Goal: Task Accomplishment & Management: Complete application form

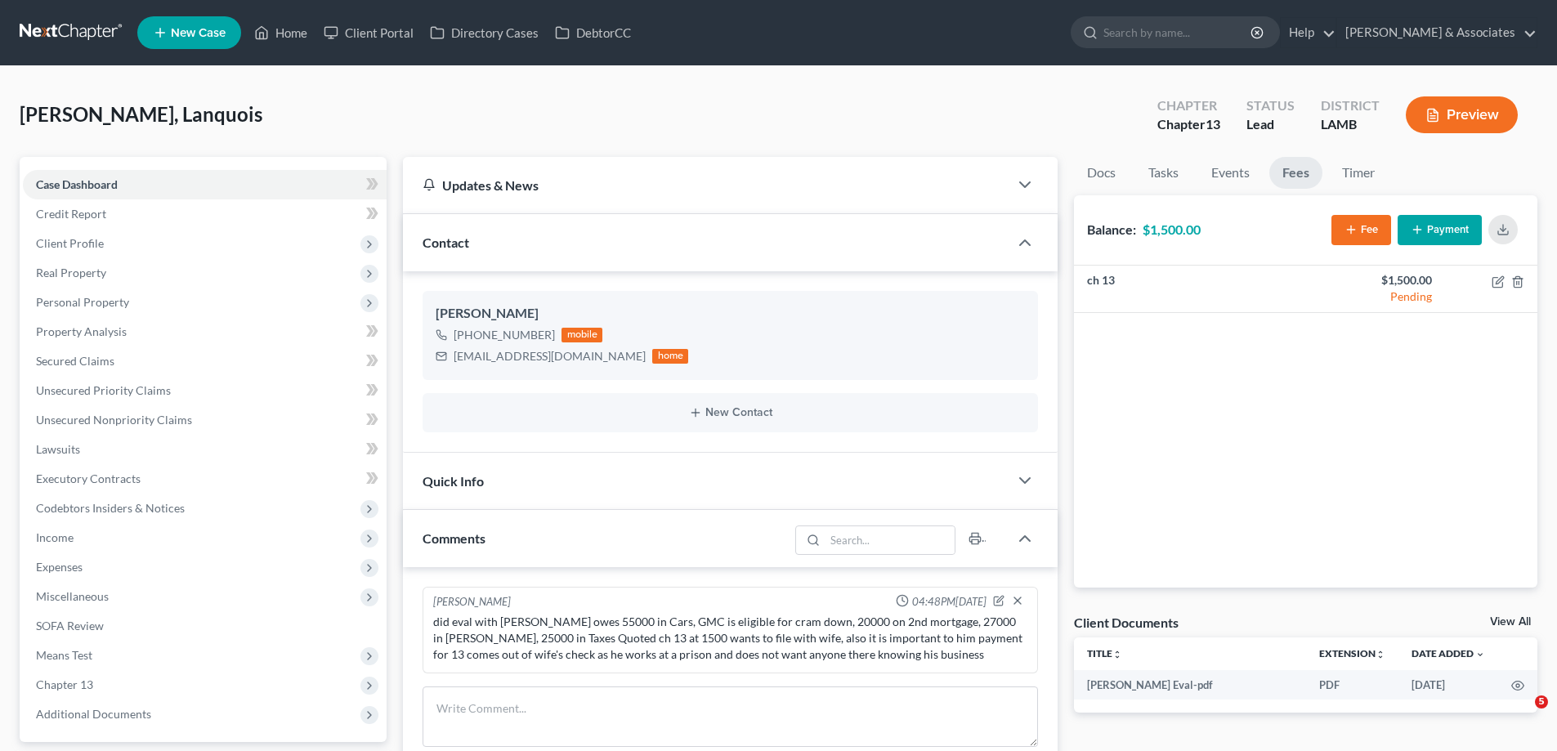
click at [194, 16] on li "New Case" at bounding box center [191, 33] width 109 height 38
click at [187, 32] on span "New Case" at bounding box center [198, 33] width 55 height 12
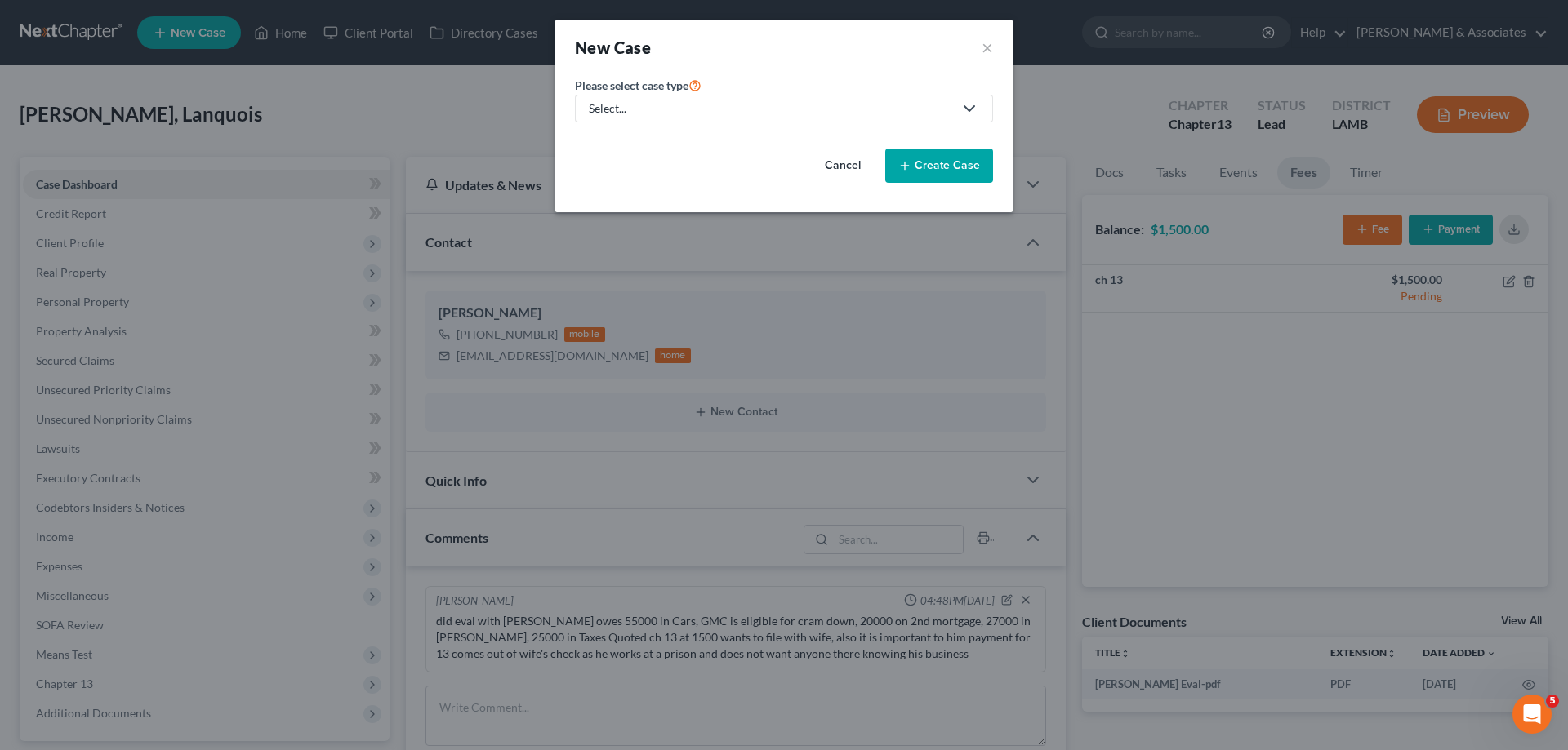
click at [766, 114] on div "Select..." at bounding box center [770, 109] width 365 height 16
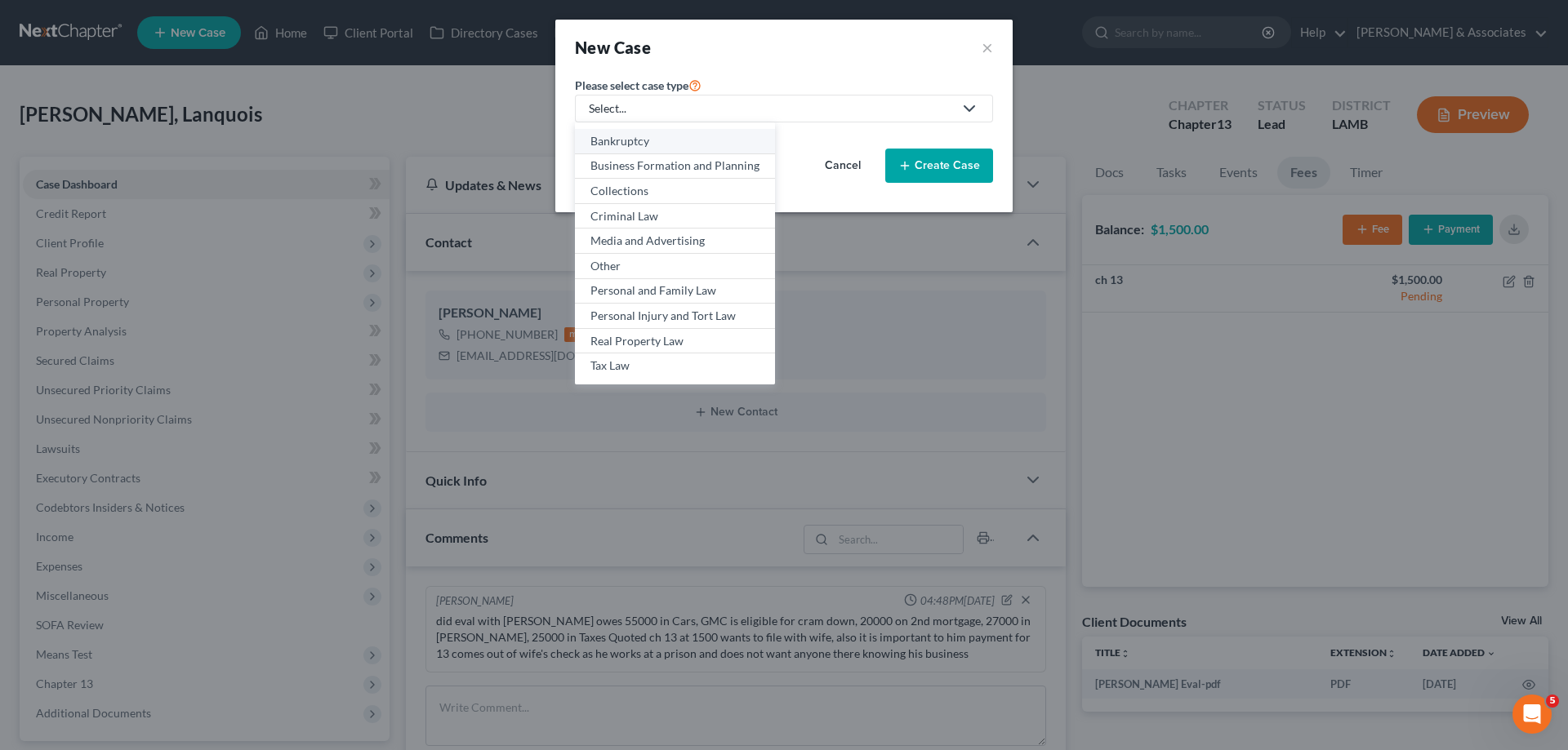
click at [632, 139] on div "Bankruptcy" at bounding box center [674, 141] width 169 height 16
select select "35"
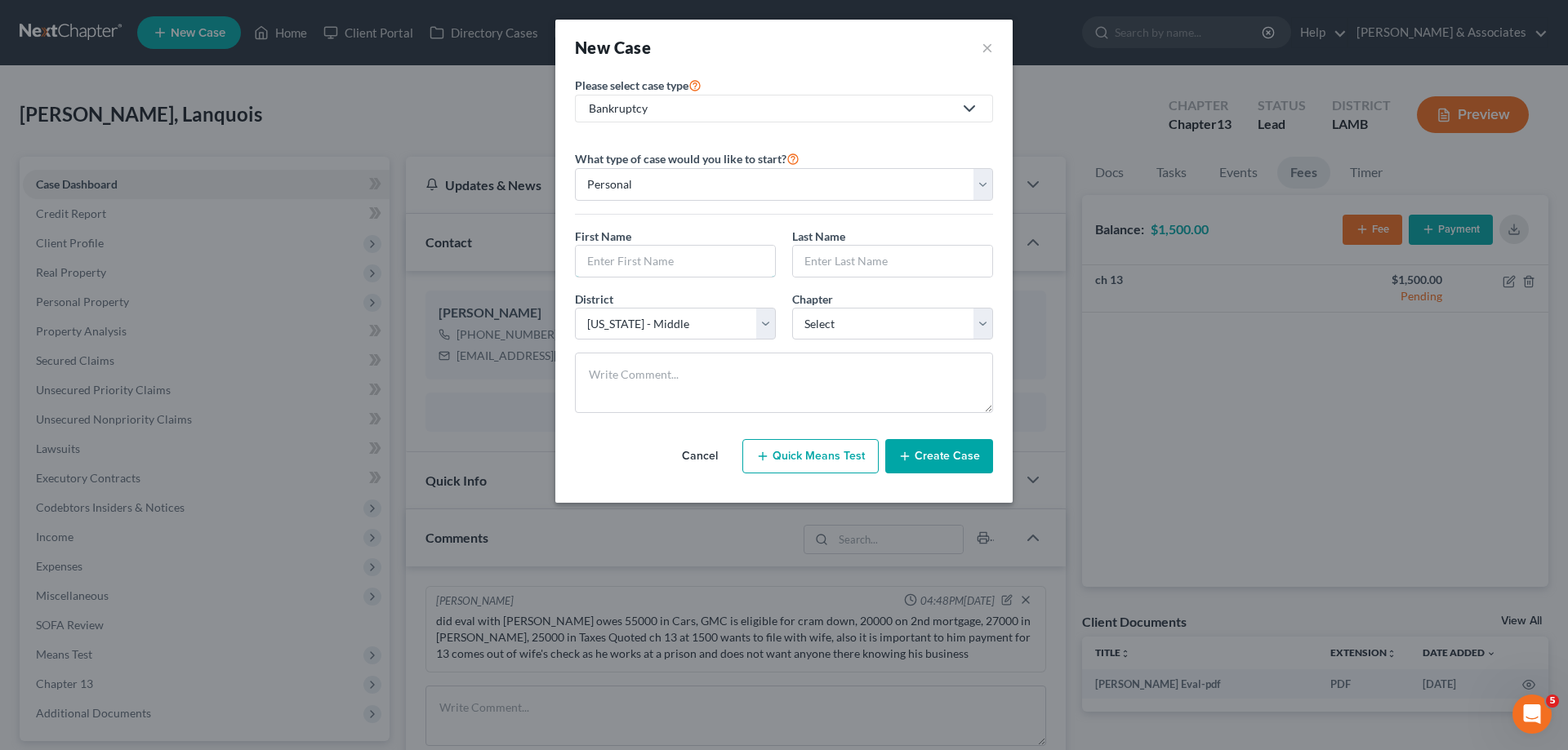
drag, startPoint x: 665, startPoint y: 261, endPoint x: 1201, endPoint y: 213, distance: 538.1
click at [665, 261] on input "text" at bounding box center [674, 261] width 199 height 31
type input "Hailey"
type input "Marino"
select select "3"
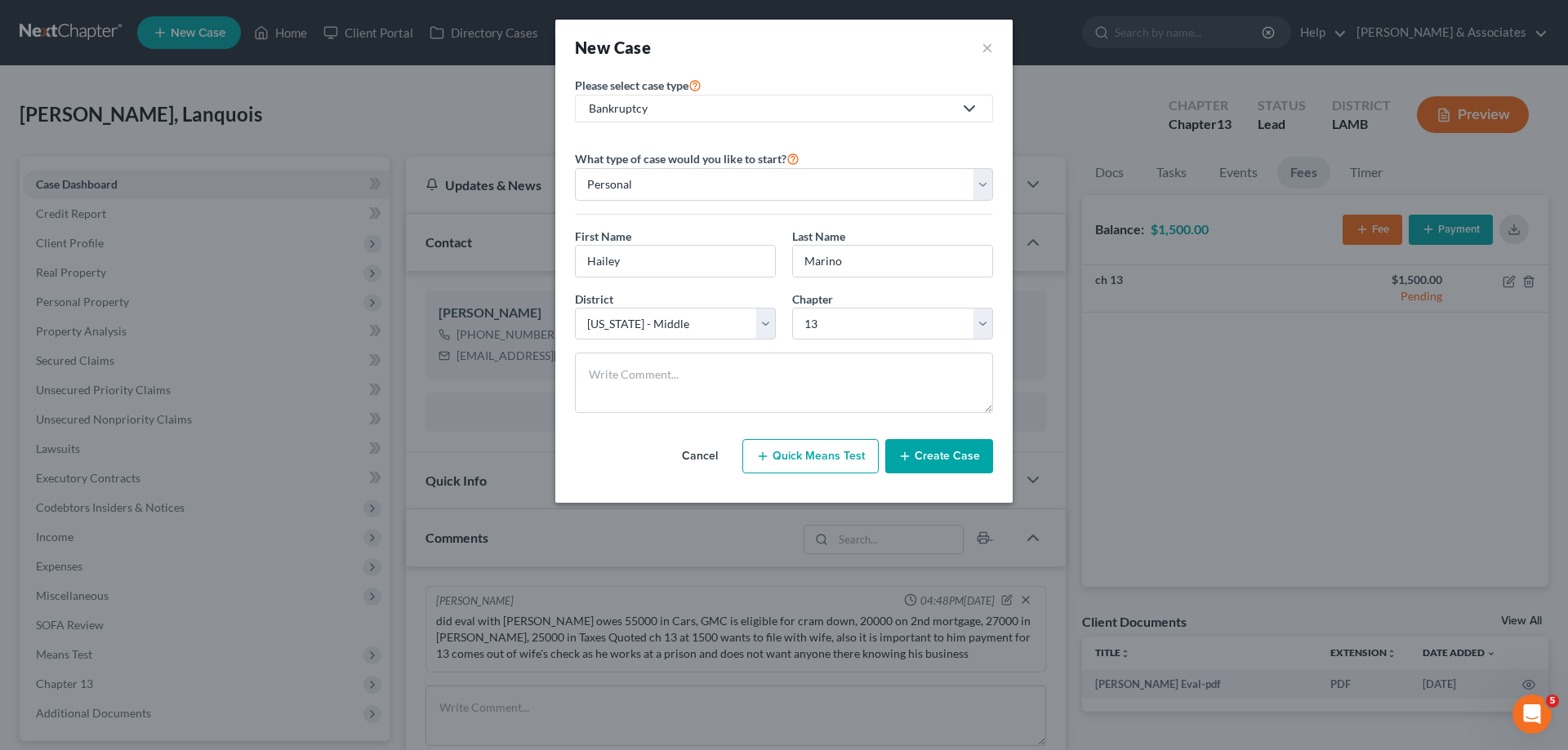
click at [953, 449] on button "Create Case" at bounding box center [939, 456] width 108 height 34
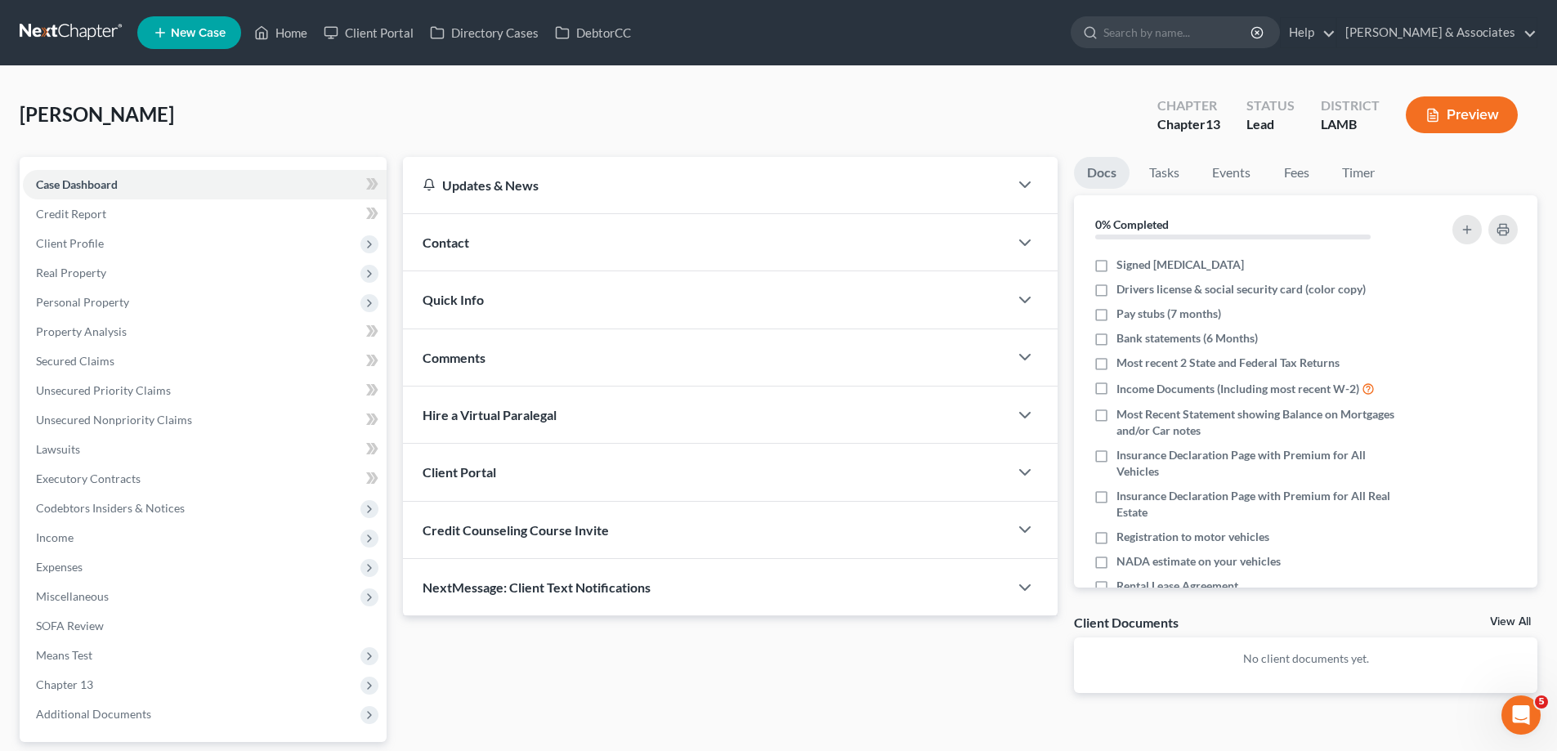
click at [553, 235] on div "Contact" at bounding box center [706, 242] width 606 height 56
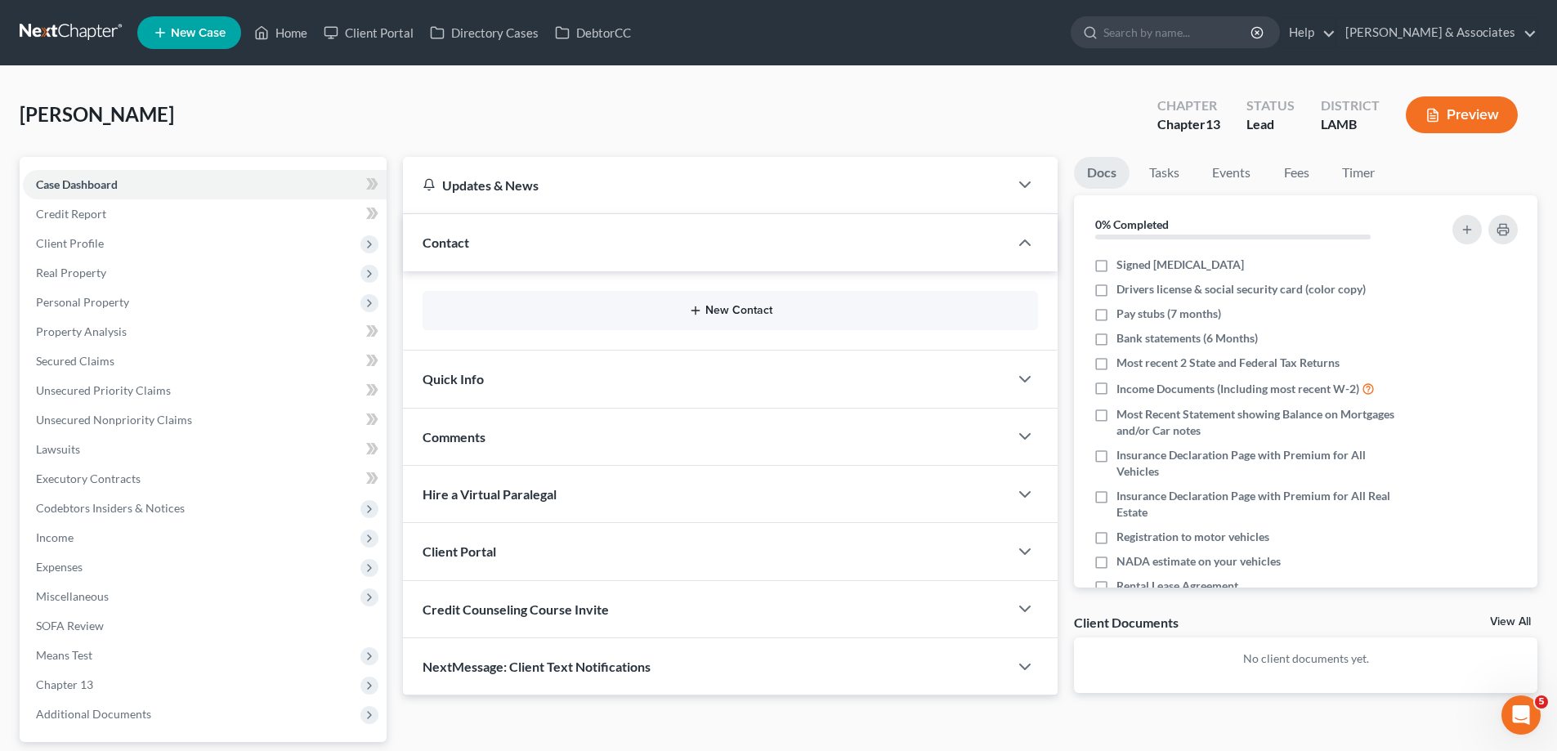
click at [755, 309] on button "New Contact" at bounding box center [730, 310] width 589 height 13
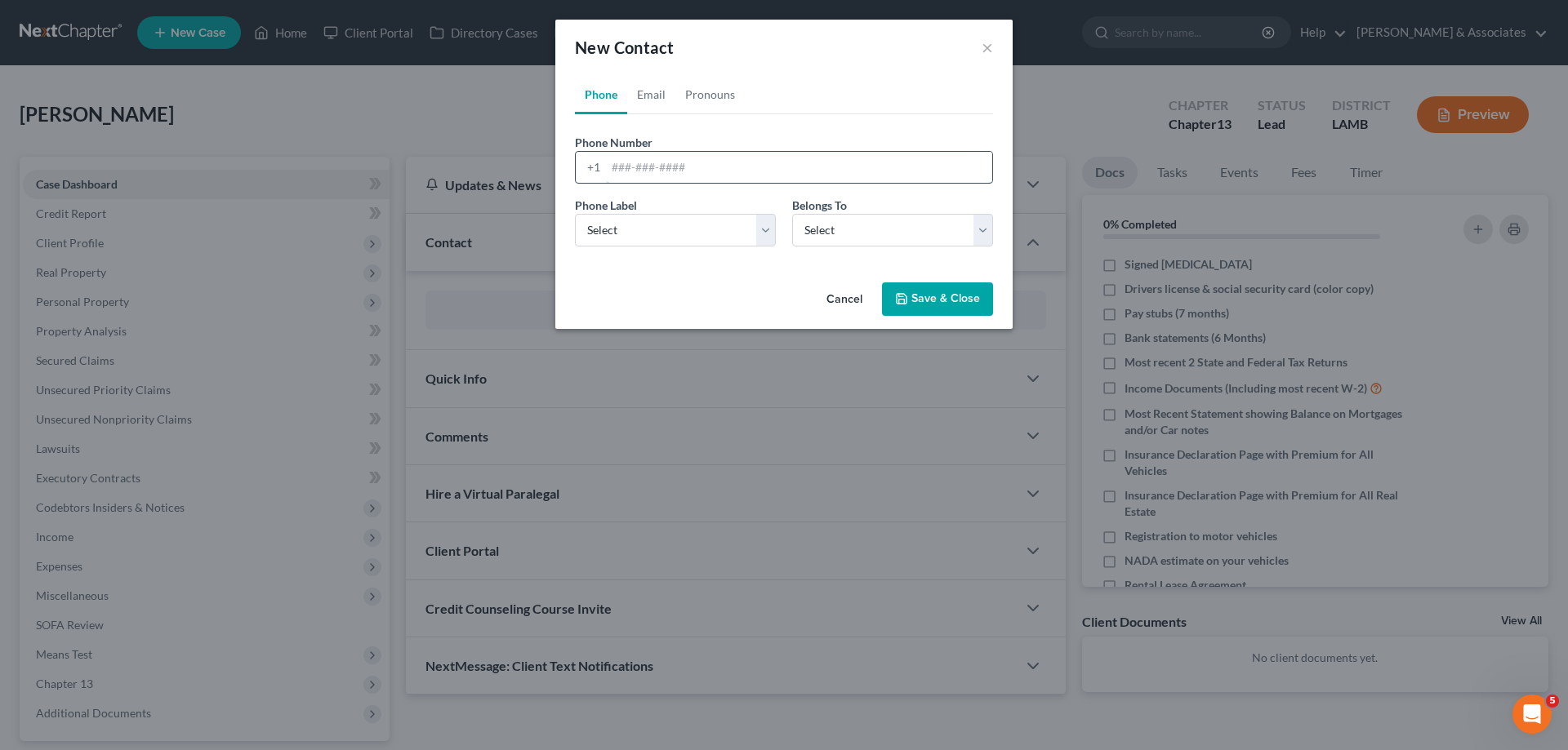
click at [662, 160] on input "tel" at bounding box center [799, 167] width 387 height 31
paste input "[PHONE_NUMBER]"
type input "[PHONE_NUMBER]"
click at [618, 240] on select "Select Mobile Home Work Other" at bounding box center [675, 230] width 201 height 33
select select "0"
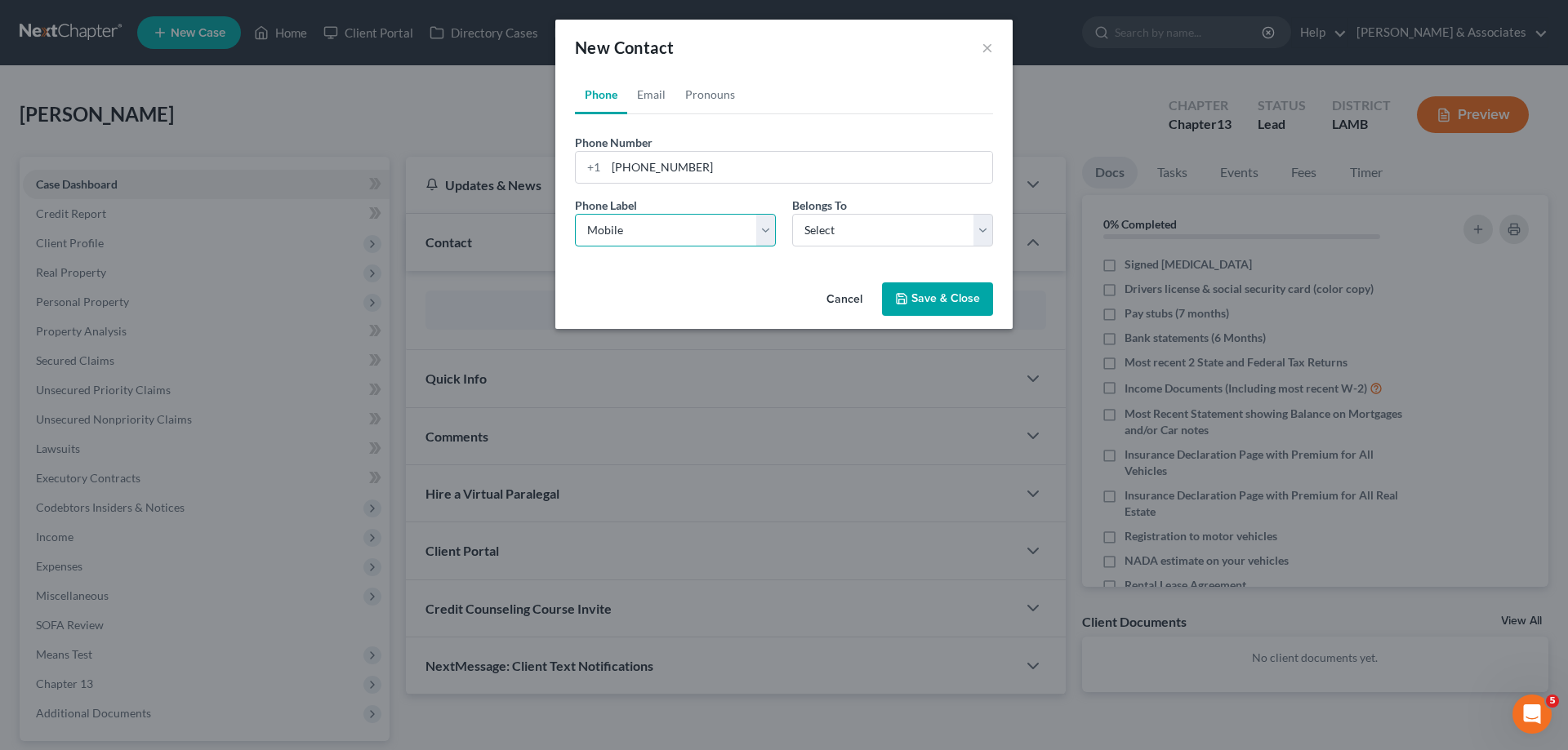
click at [575, 214] on select "Select Mobile Home Work Other" at bounding box center [675, 230] width 201 height 33
click at [910, 249] on div "Phone Label * Select Mobile Home Work Other Belongs To * Select Client Other" at bounding box center [783, 228] width 434 height 63
click at [905, 234] on select "Select Client Other" at bounding box center [892, 230] width 201 height 33
select select "0"
click at [792, 214] on select "Select Client Other" at bounding box center [892, 230] width 201 height 33
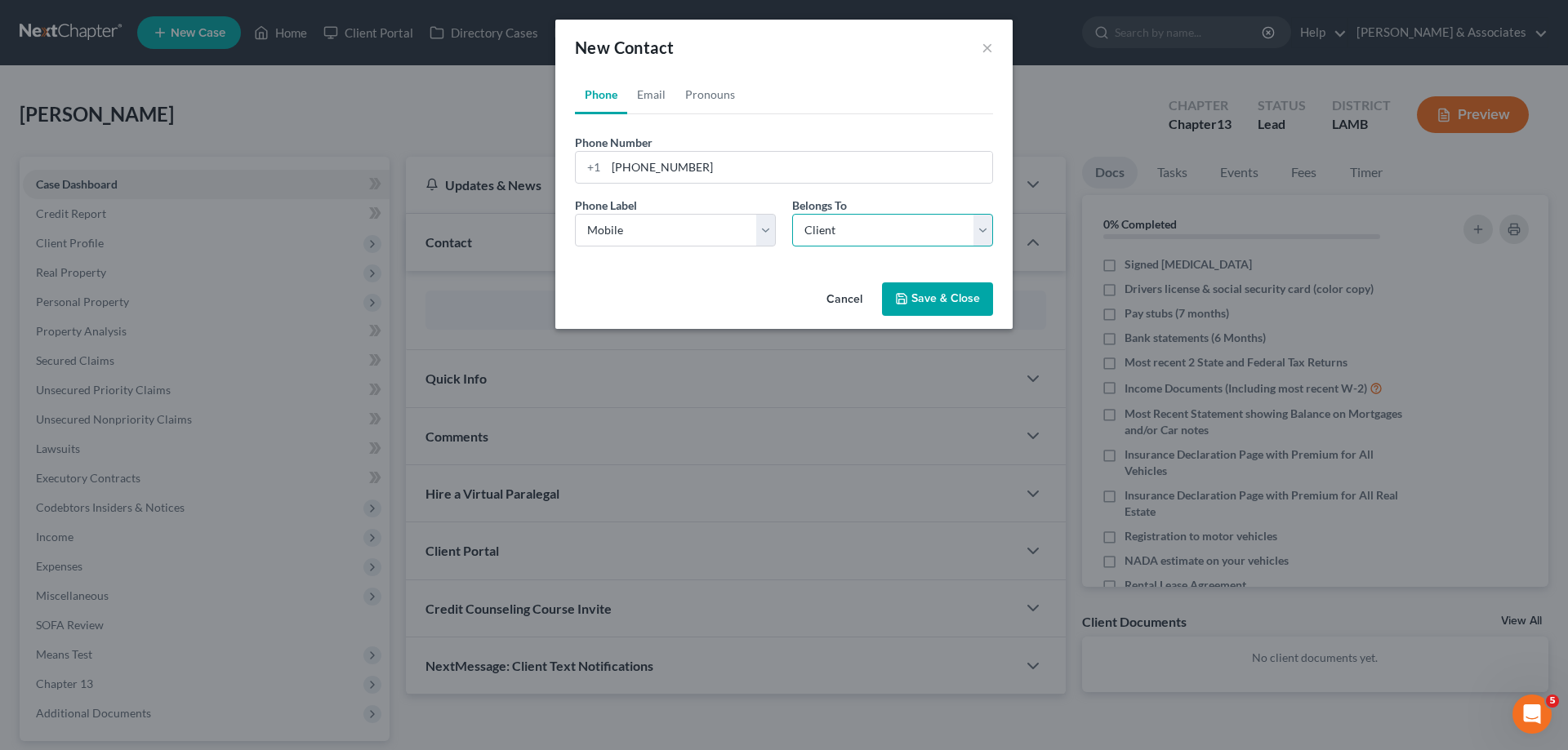
select select "0"
drag, startPoint x: 653, startPoint y: 88, endPoint x: 812, endPoint y: 104, distance: 159.8
click at [653, 89] on link "Email" at bounding box center [651, 94] width 48 height 39
click at [669, 163] on input "email" at bounding box center [799, 167] width 387 height 31
paste input "[EMAIL_ADDRESS][DOMAIN_NAME]"
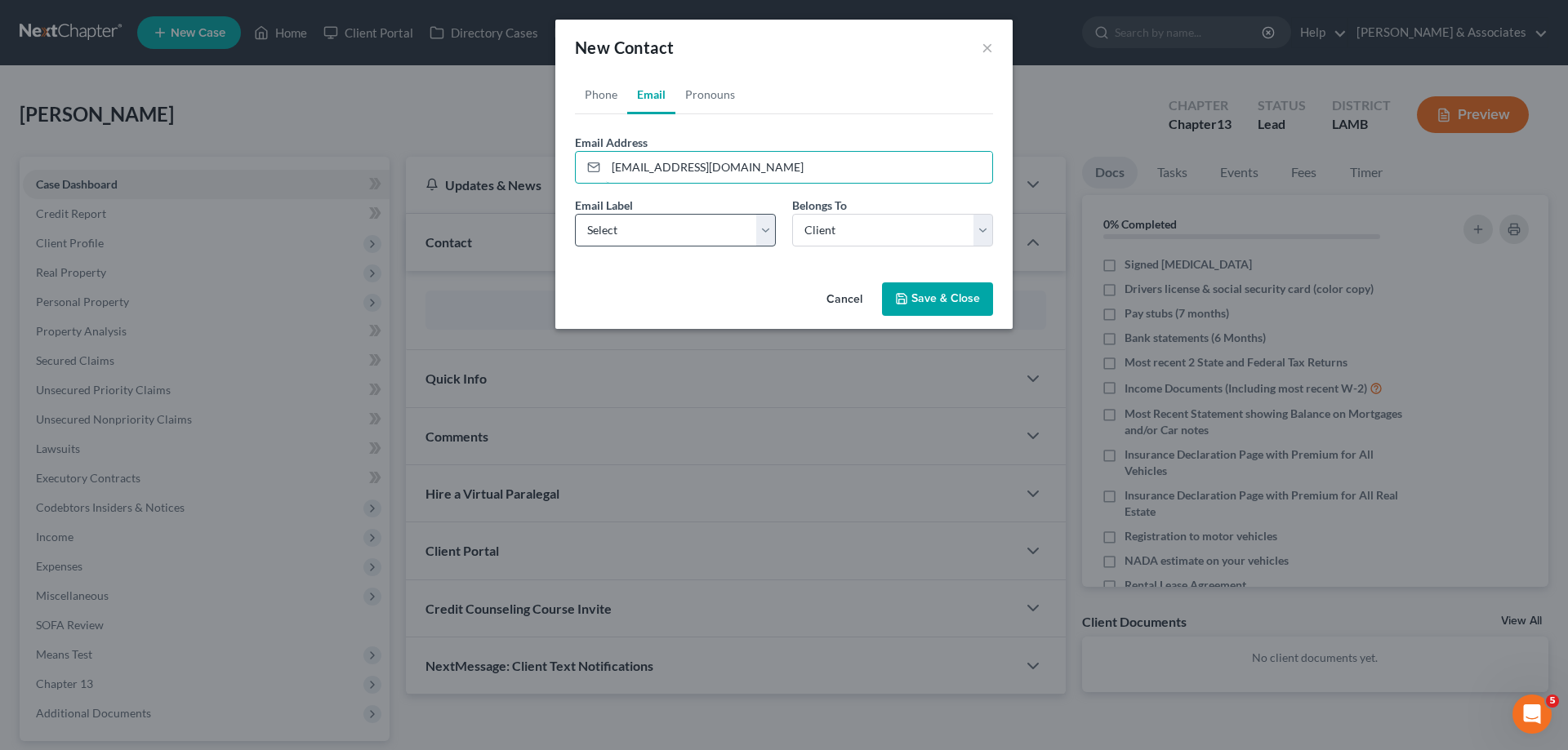
type input "[EMAIL_ADDRESS][DOMAIN_NAME]"
click at [660, 244] on select "Select Home Work Other" at bounding box center [675, 230] width 201 height 33
select select "0"
click at [575, 214] on select "Select Home Work Other" at bounding box center [675, 230] width 201 height 33
click at [848, 233] on select "Select Client Other" at bounding box center [892, 230] width 201 height 33
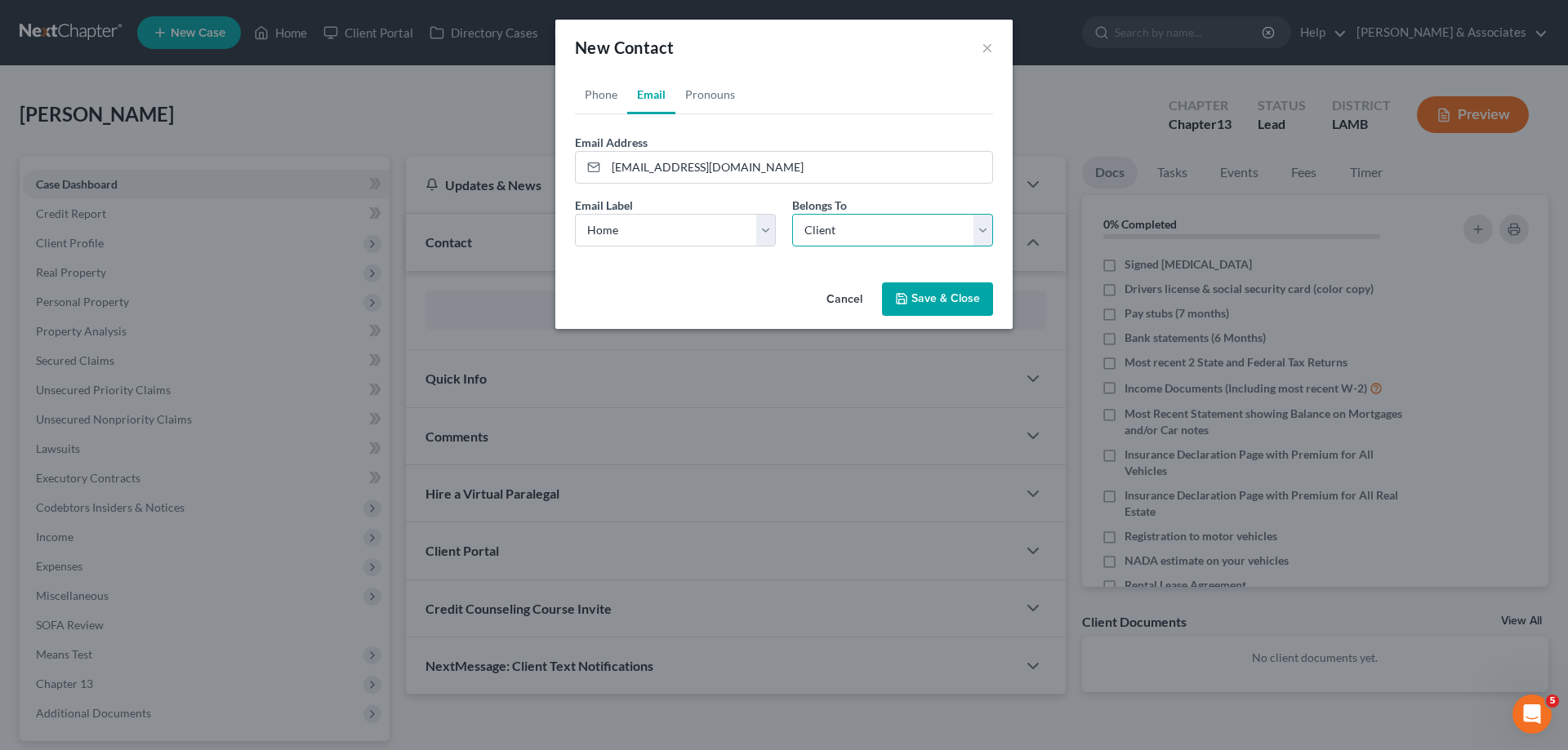
click at [792, 214] on select "Select Client Other" at bounding box center [892, 230] width 201 height 33
click at [943, 304] on button "Save & Close" at bounding box center [937, 300] width 111 height 34
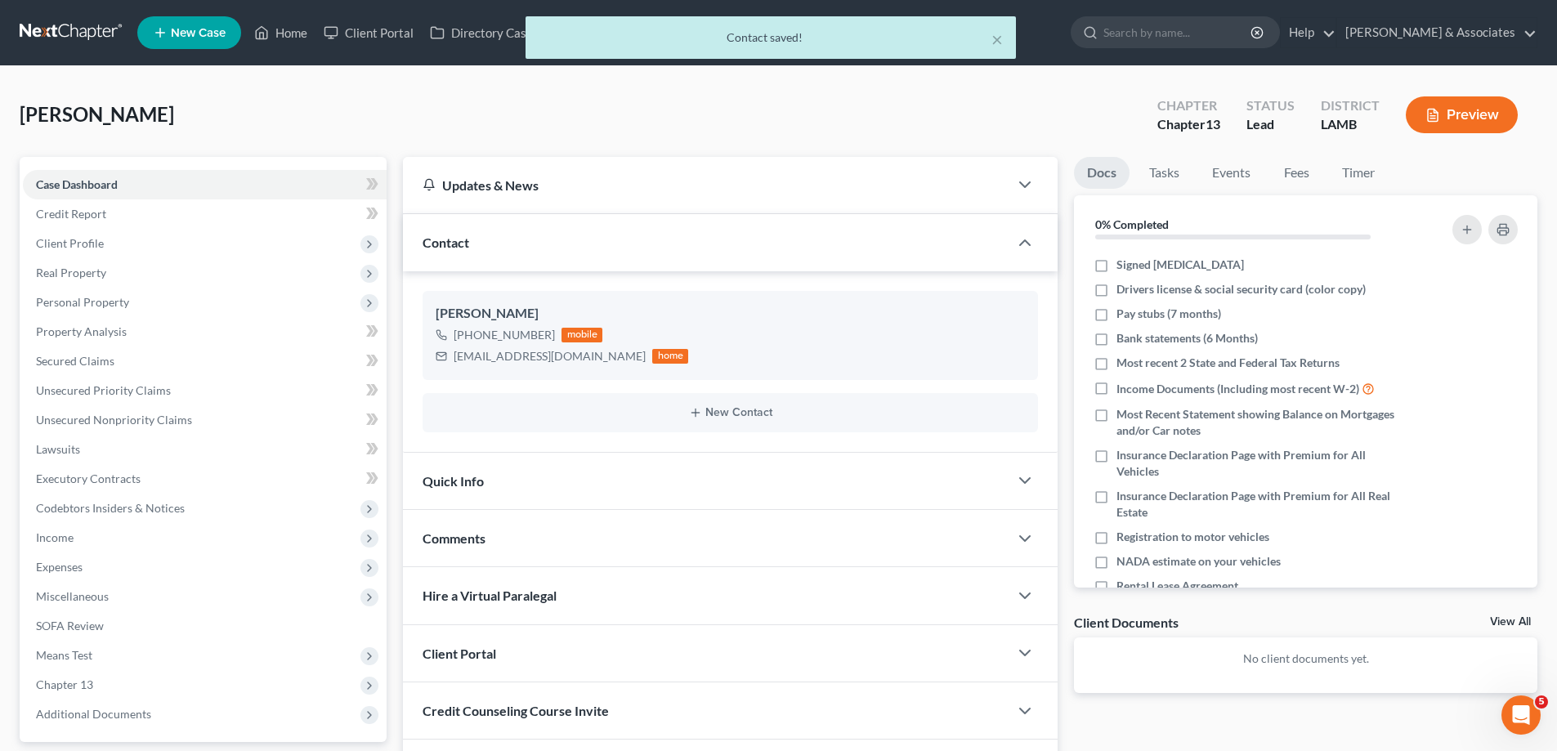
click at [542, 538] on div "Comments" at bounding box center [706, 538] width 606 height 56
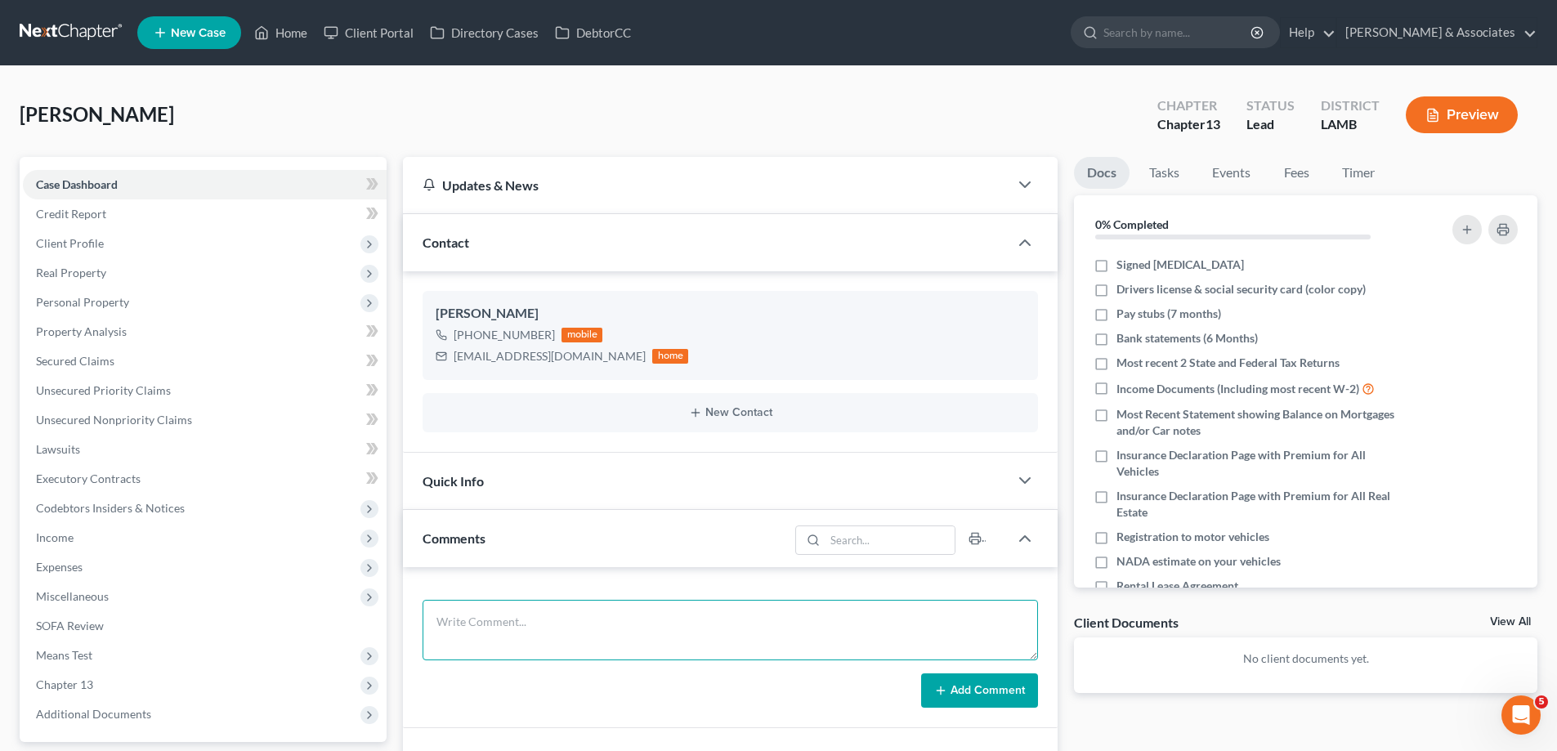
click at [555, 656] on textarea at bounding box center [731, 630] width 616 height 60
paste textarea "Did eval with [PERSON_NAME], About to go into repo on car, 2 mos behind owes 18…"
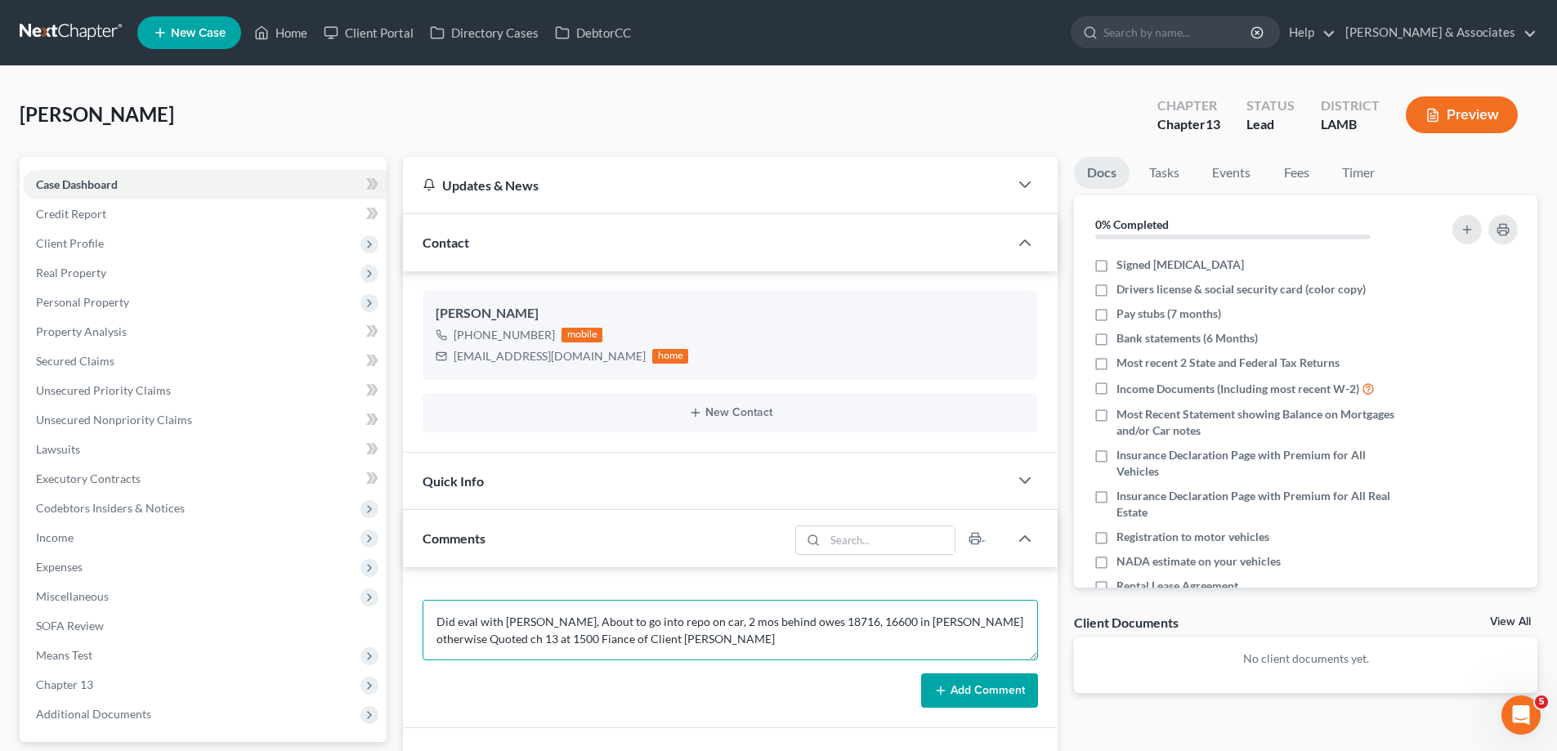
type textarea "Did eval with [PERSON_NAME], About to go into repo on car, 2 mos behind owes 18…"
click at [1517, 615] on div "Client Documents View All" at bounding box center [1306, 626] width 464 height 24
drag, startPoint x: 1507, startPoint y: 616, endPoint x: 1507, endPoint y: 629, distance: 12.3
click at [1507, 625] on div "Client Documents View All" at bounding box center [1306, 626] width 464 height 24
click at [1521, 623] on link "View All" at bounding box center [1510, 621] width 41 height 11
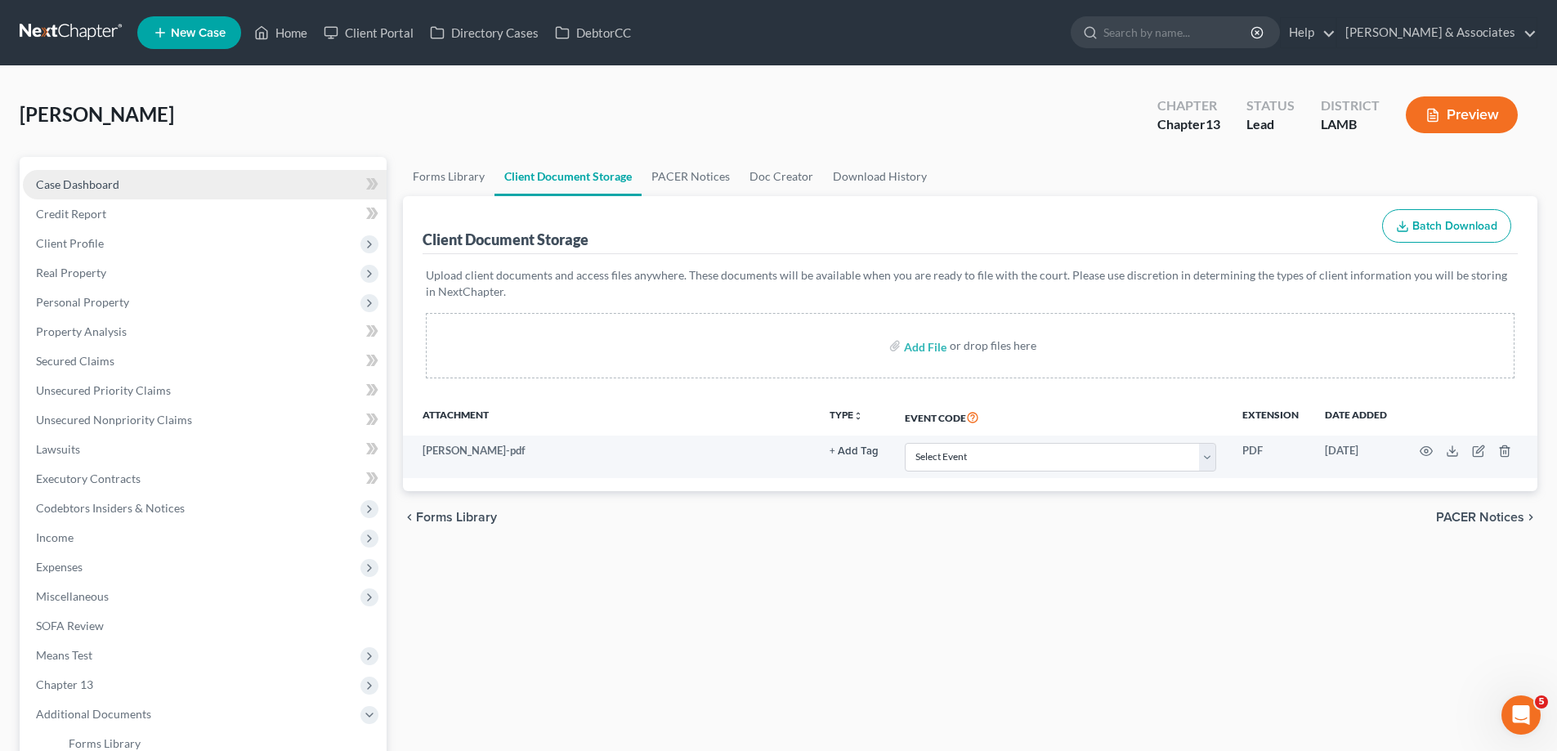
click at [83, 177] on span "Case Dashboard" at bounding box center [77, 184] width 83 height 14
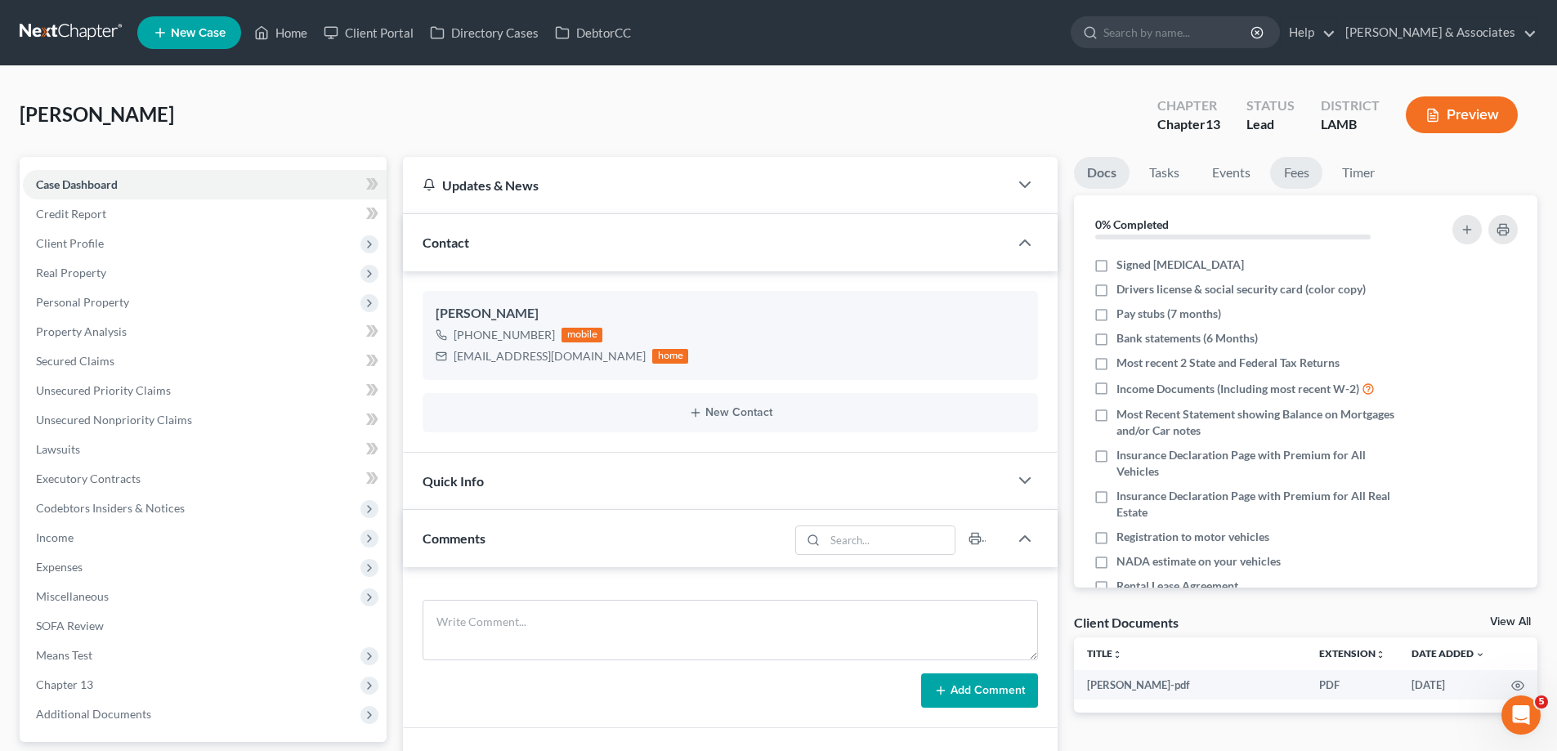
click at [1279, 164] on link "Fees" at bounding box center [1296, 173] width 52 height 32
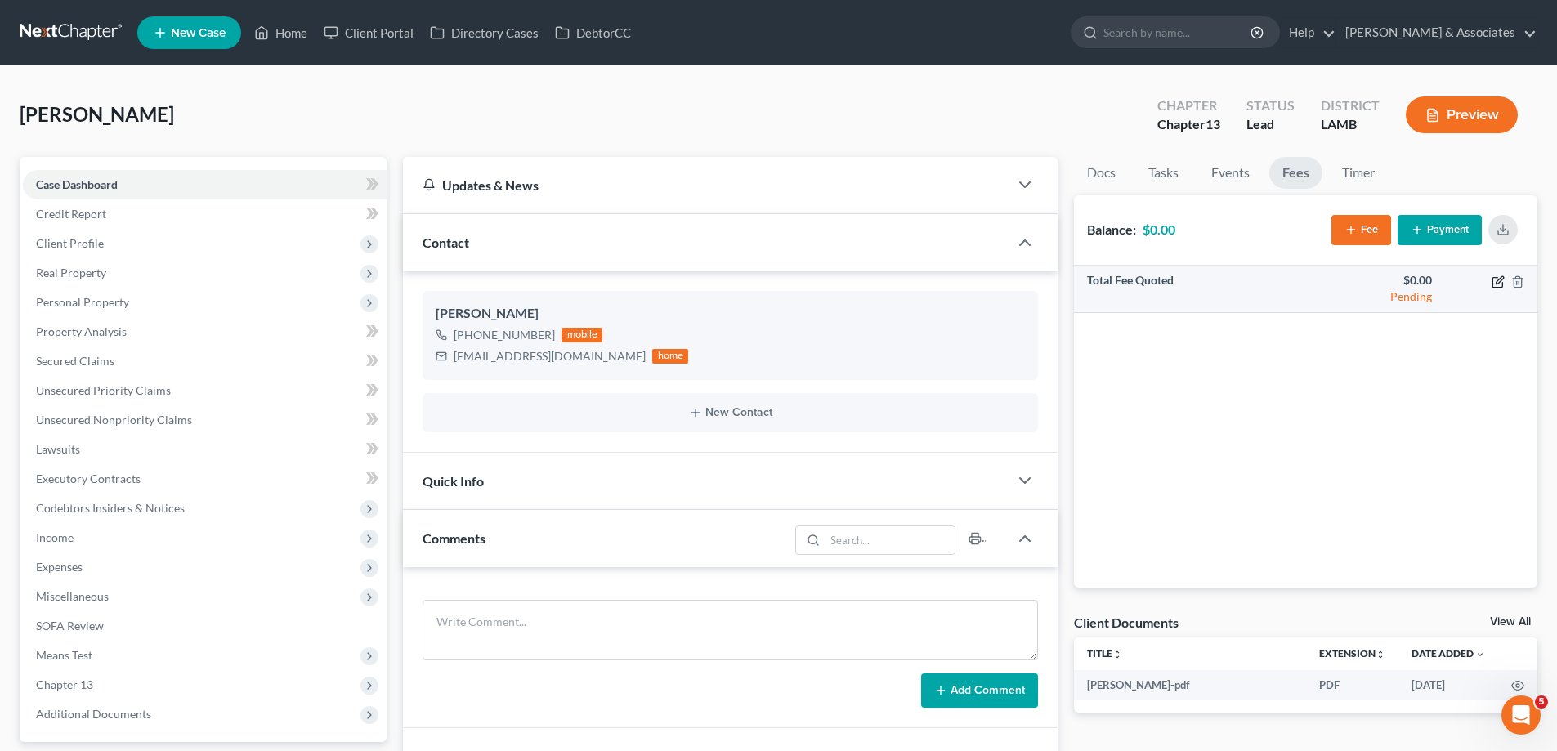
click at [1494, 279] on icon "button" at bounding box center [1498, 282] width 10 height 10
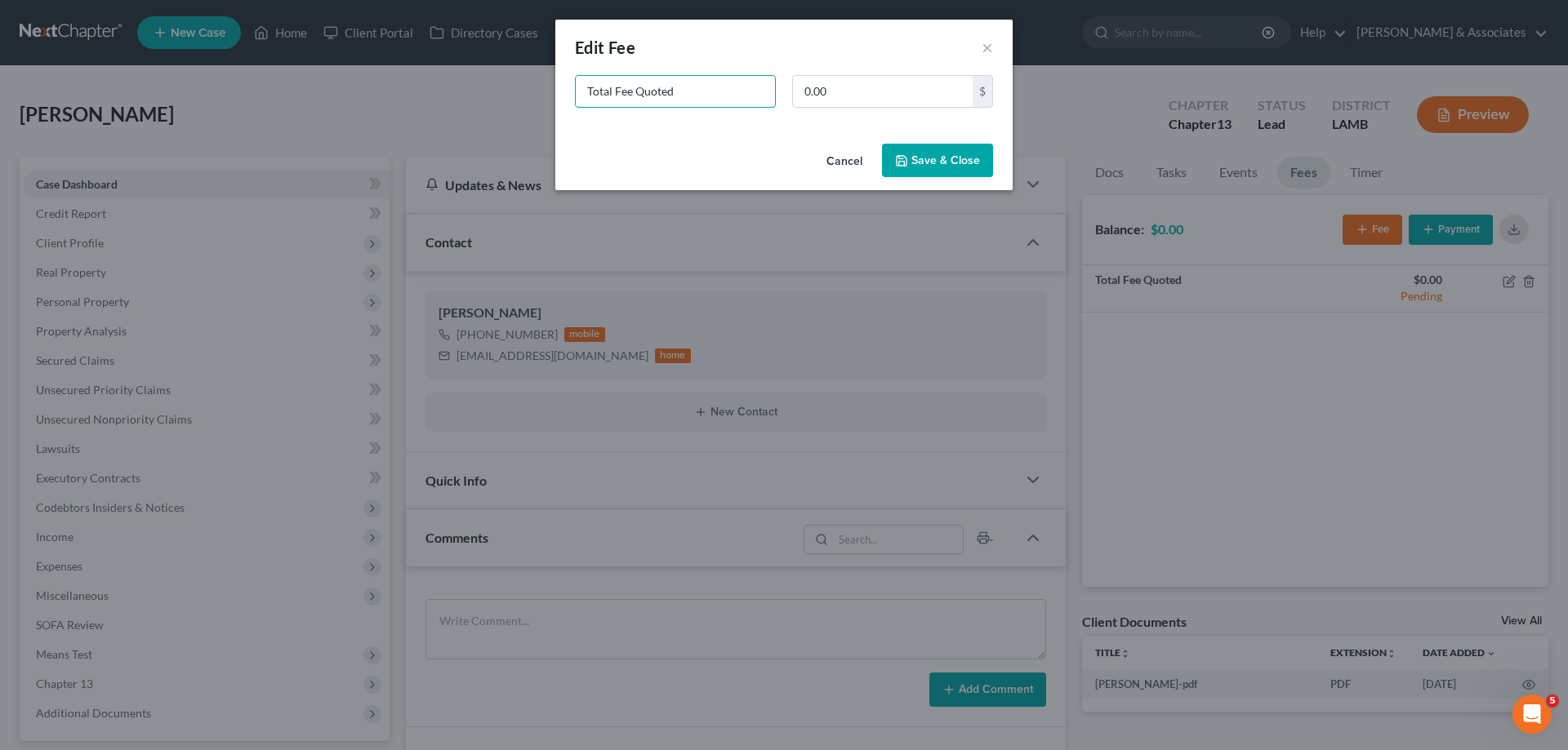
drag, startPoint x: 679, startPoint y: 95, endPoint x: 237, endPoint y: 1, distance: 451.9
click at [304, 18] on div "New Fee Edit Fee × Total Fee Quoted 0.00 $ Cancel Save & Close" at bounding box center [784, 375] width 1568 height 750
type input "ch 13"
type input "1,500"
click at [923, 159] on button "Save & Close" at bounding box center [937, 161] width 111 height 34
